Goal: Find specific page/section: Find specific page/section

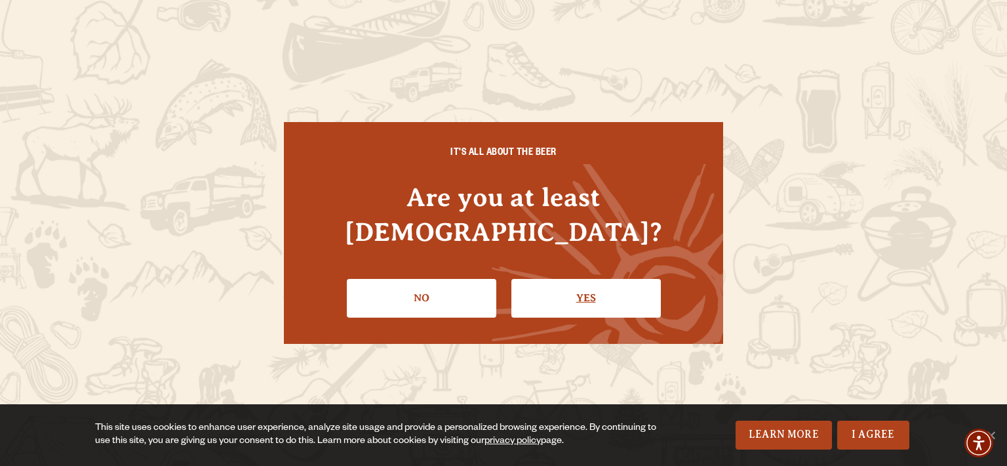
click at [585, 279] on link "Yes" at bounding box center [586, 298] width 150 height 38
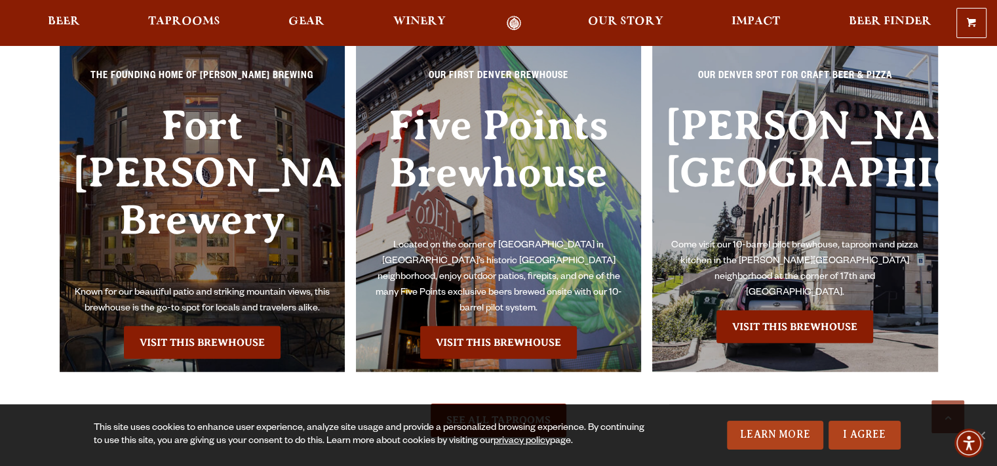
scroll to position [2951, 0]
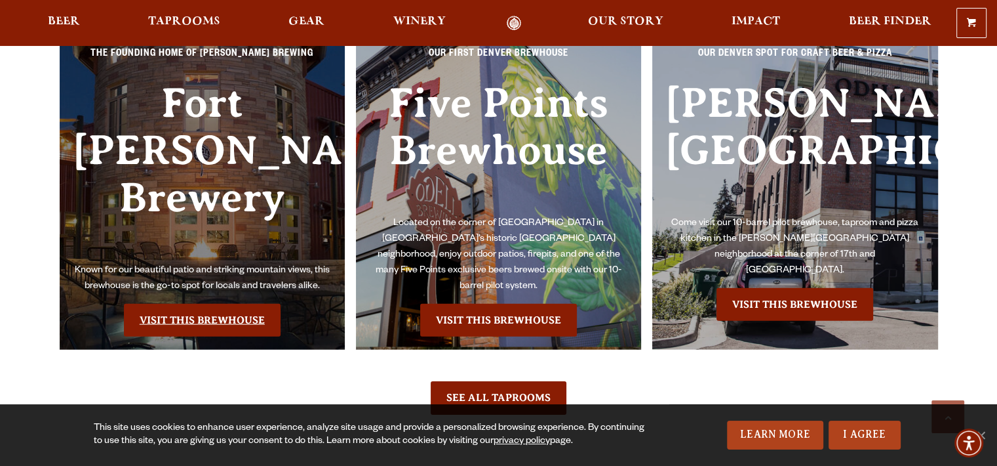
click at [156, 304] on link "Visit this Brewhouse" at bounding box center [202, 320] width 157 height 33
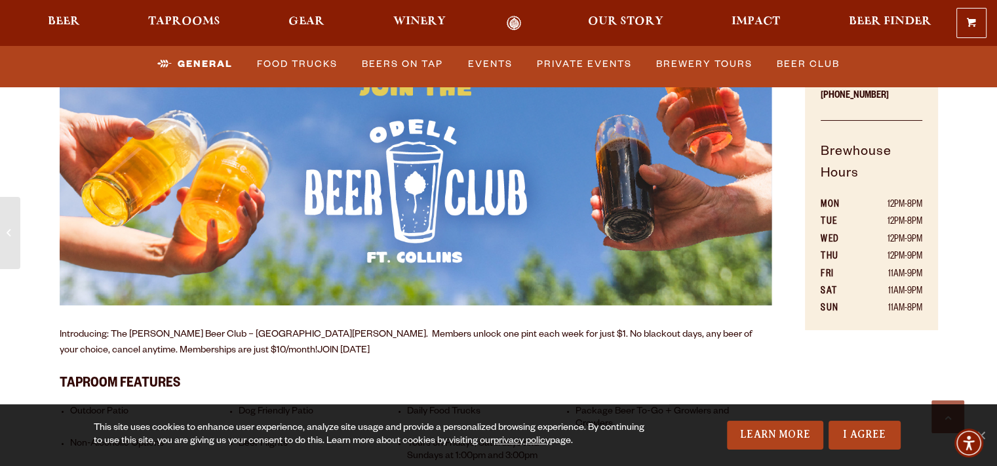
scroll to position [852, 0]
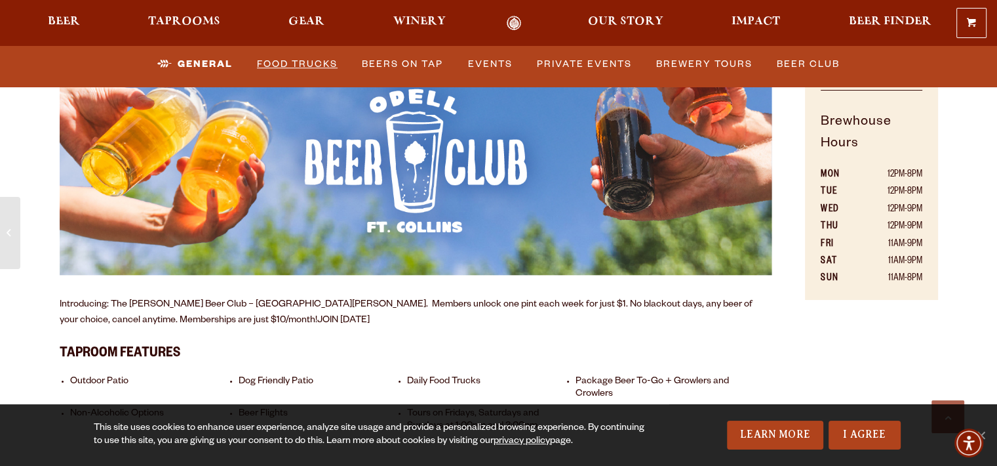
click at [256, 58] on link "Food Trucks" at bounding box center [297, 64] width 91 height 30
click at [286, 64] on link "Food Trucks" at bounding box center [287, 64] width 115 height 30
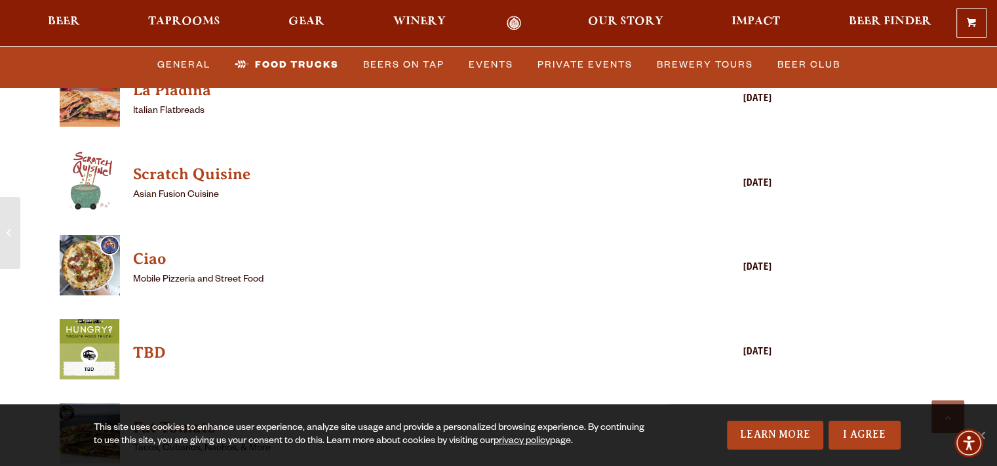
scroll to position [3276, 0]
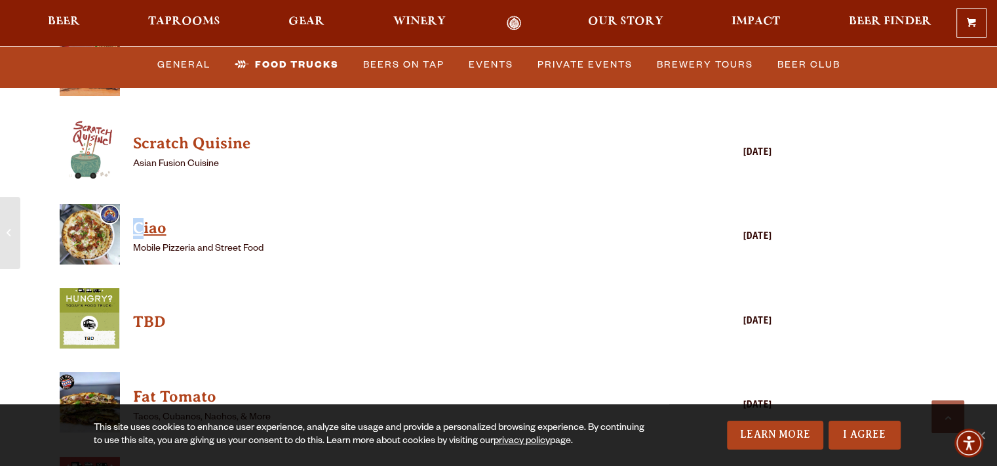
drag, startPoint x: 132, startPoint y: 192, endPoint x: 142, endPoint y: 192, distance: 10.5
click at [142, 204] on div "Ciao Mobile Pizzeria and Street Food Wednesday" at bounding box center [416, 238] width 713 height 68
drag, startPoint x: 142, startPoint y: 192, endPoint x: 150, endPoint y: 195, distance: 7.7
click at [150, 218] on h4 "Ciao" at bounding box center [397, 228] width 529 height 21
